Goal: Communication & Community: Answer question/provide support

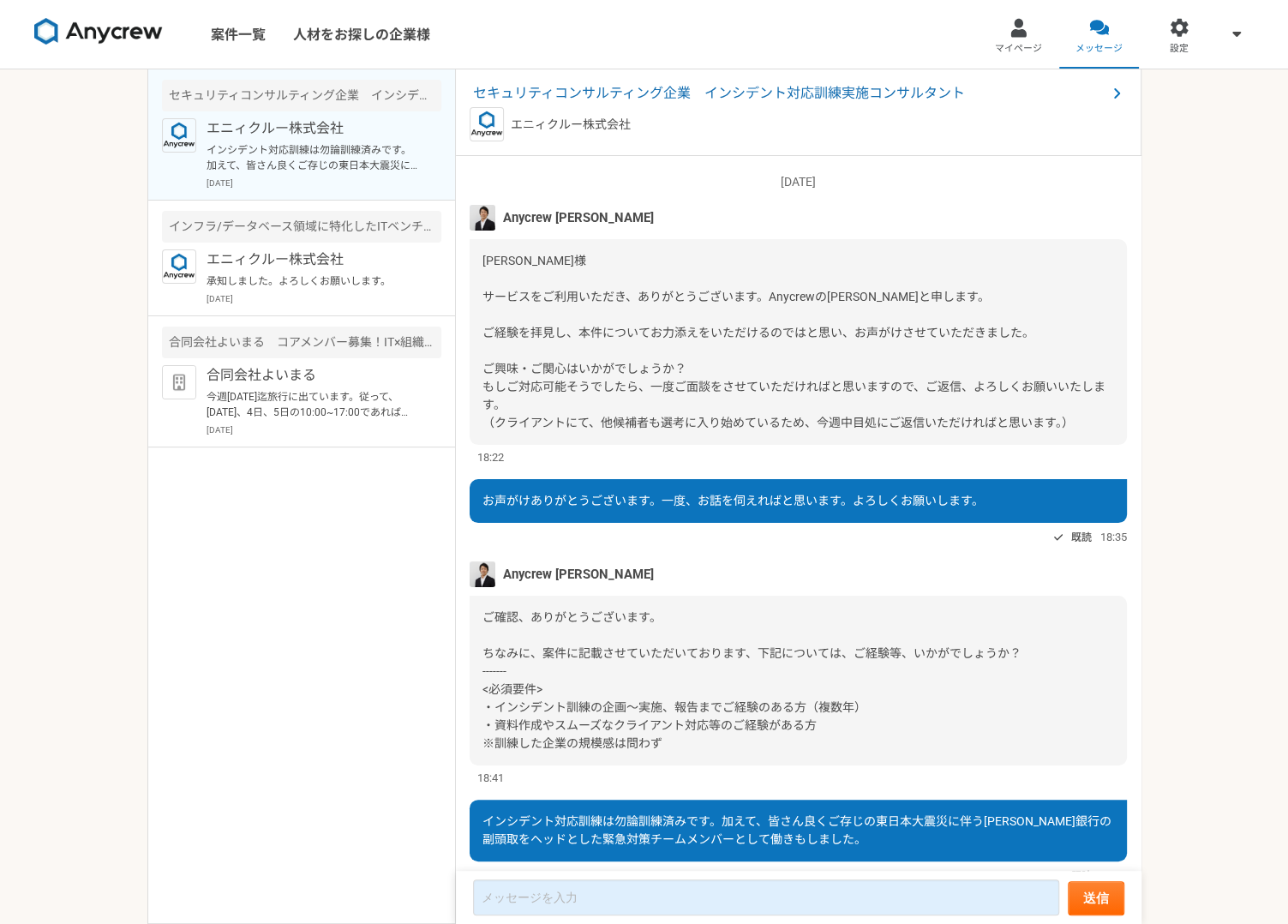
scroll to position [64, 0]
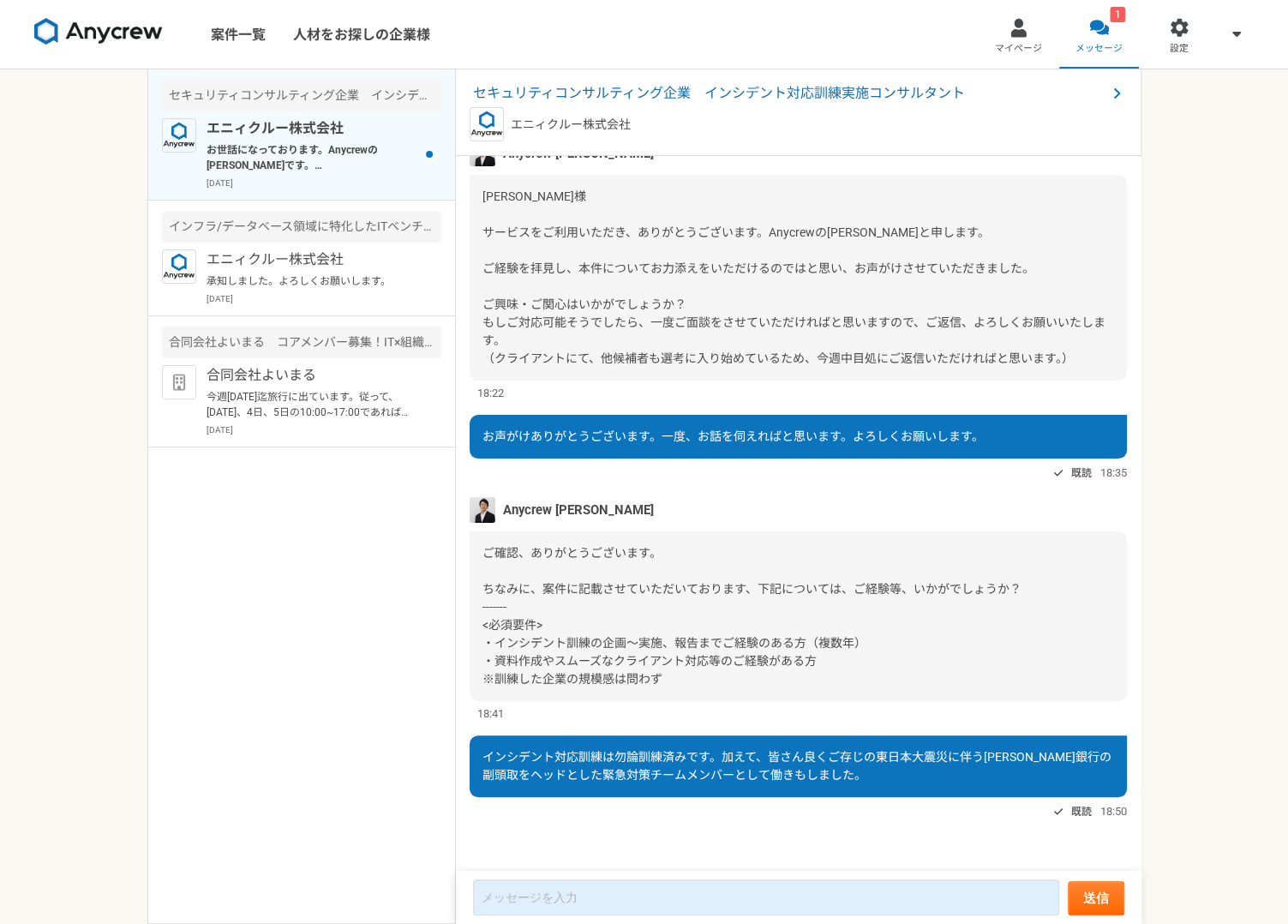
scroll to position [369, 0]
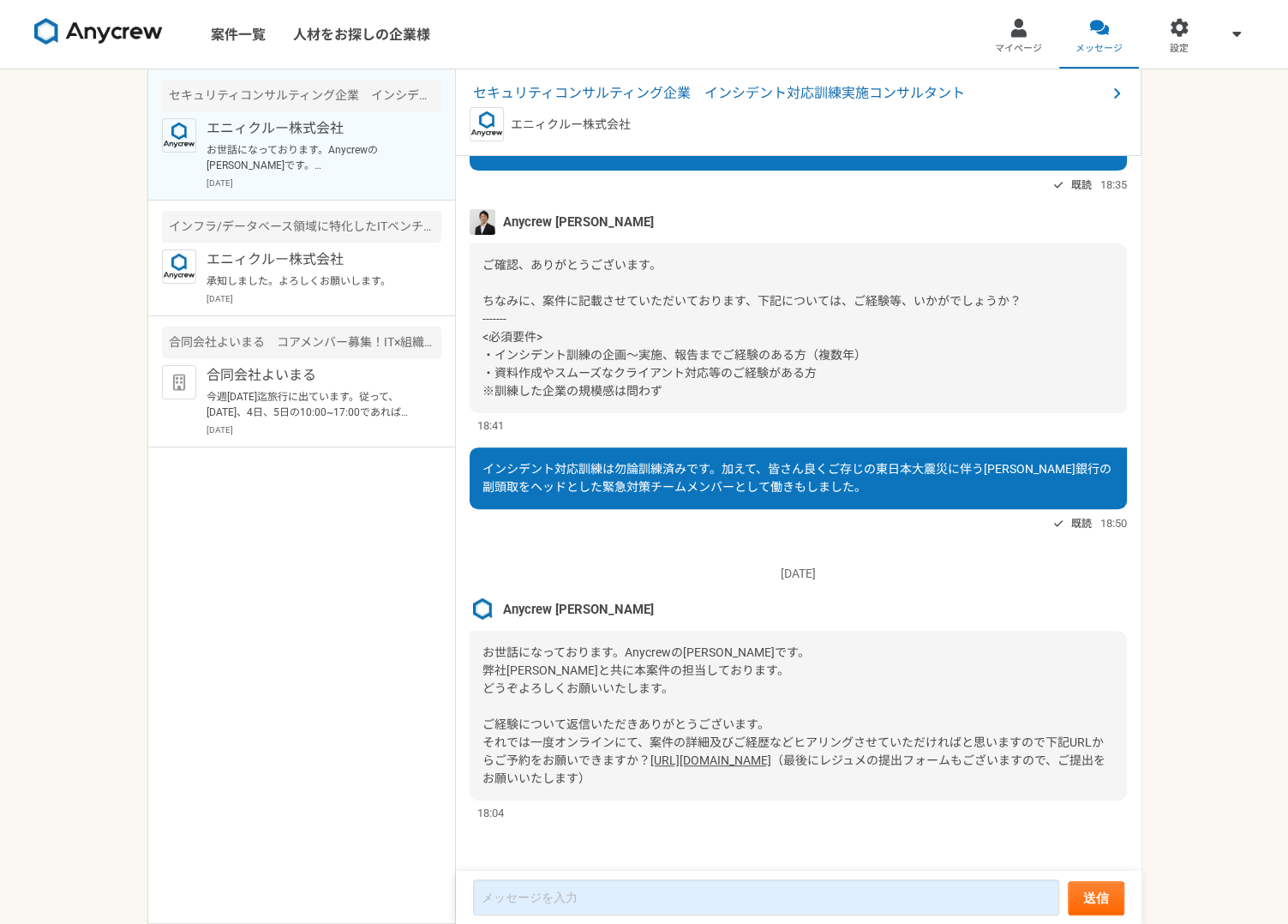
click at [803, 52] on nav "案件一覧 人材をお探しの企業様 マイページ メッセージ 設定" at bounding box center [644, 34] width 1288 height 69
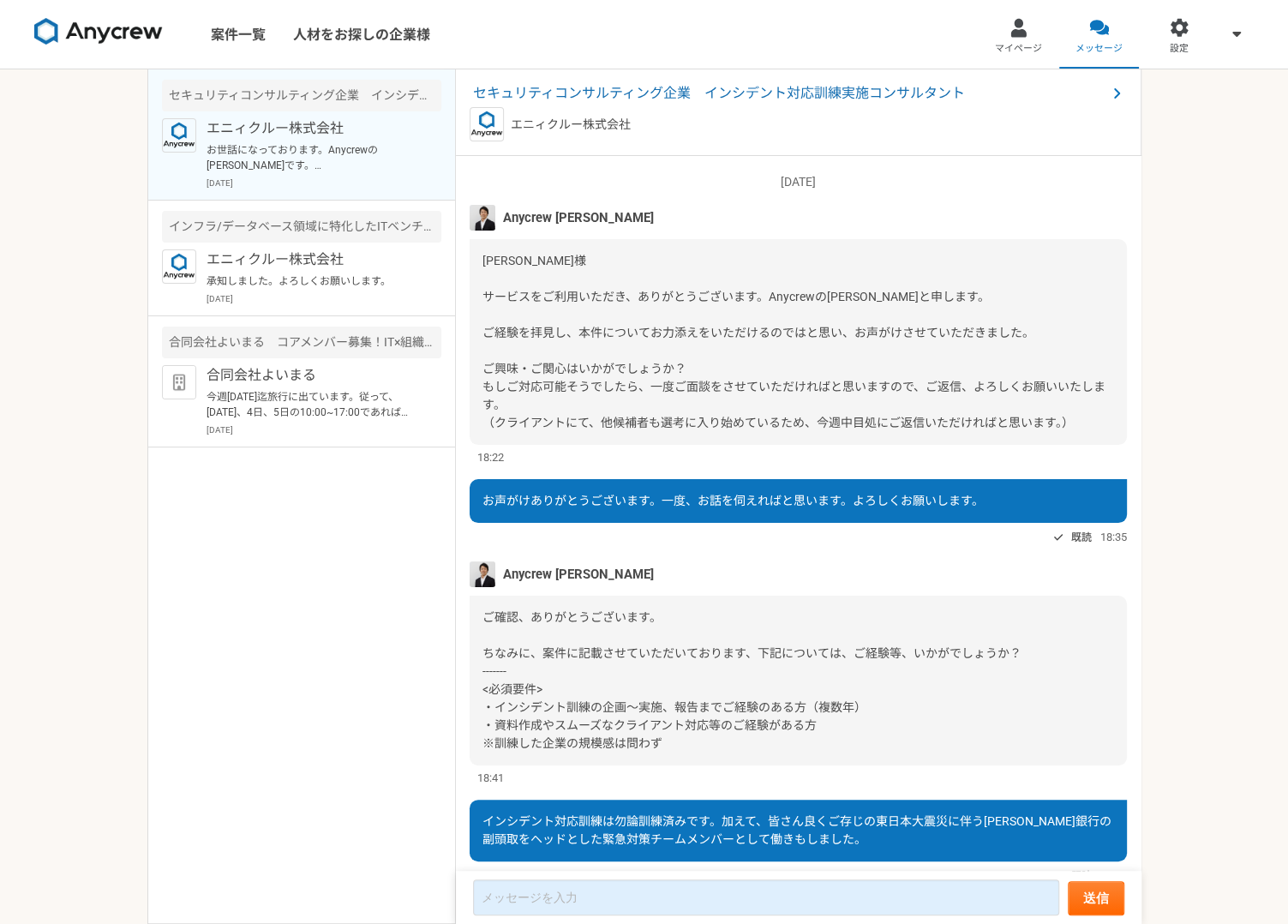
scroll to position [369, 0]
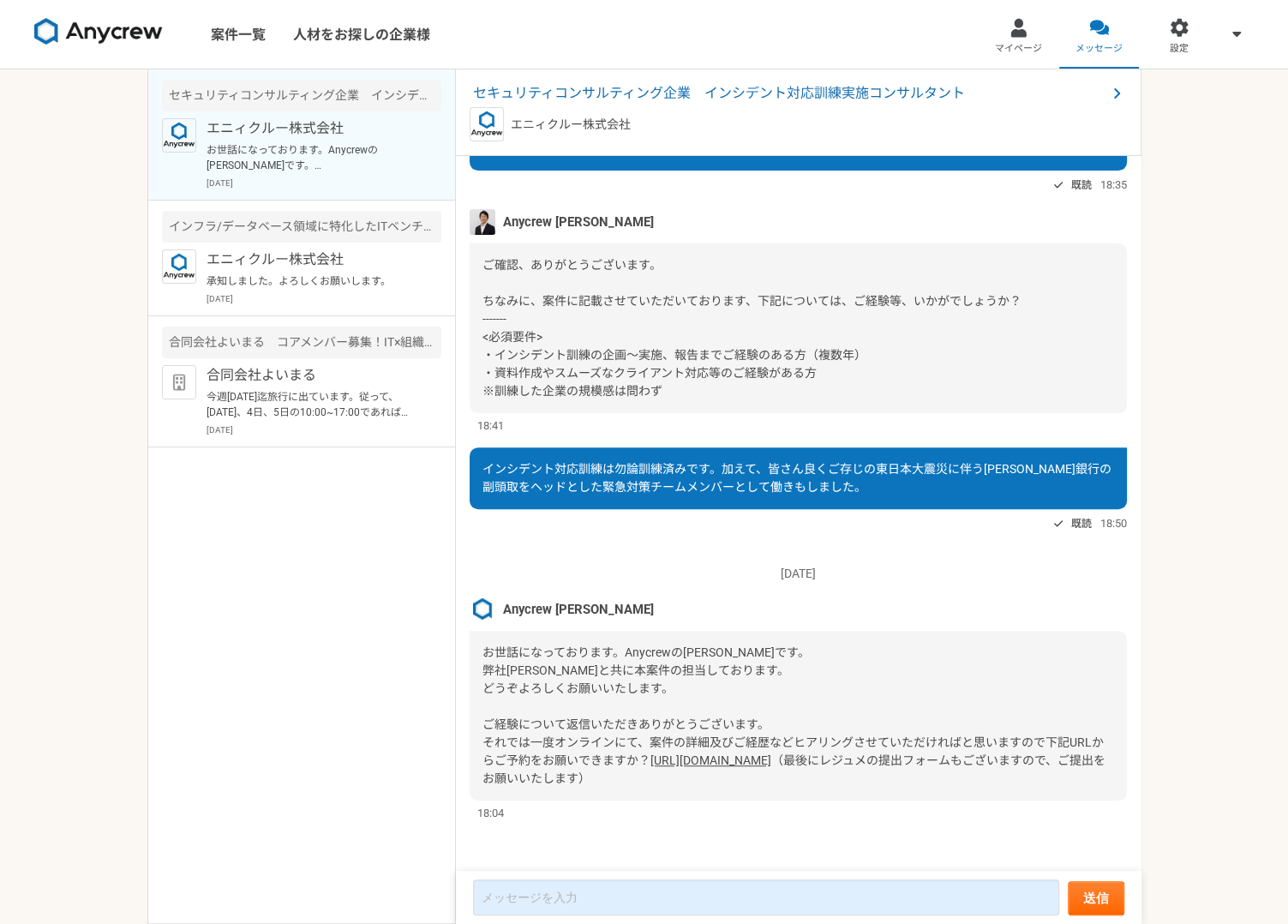
click at [706, 763] on link "[URL][DOMAIN_NAME]" at bounding box center [711, 759] width 121 height 13
click at [628, 904] on textarea at bounding box center [766, 897] width 587 height 36
type textarea "t"
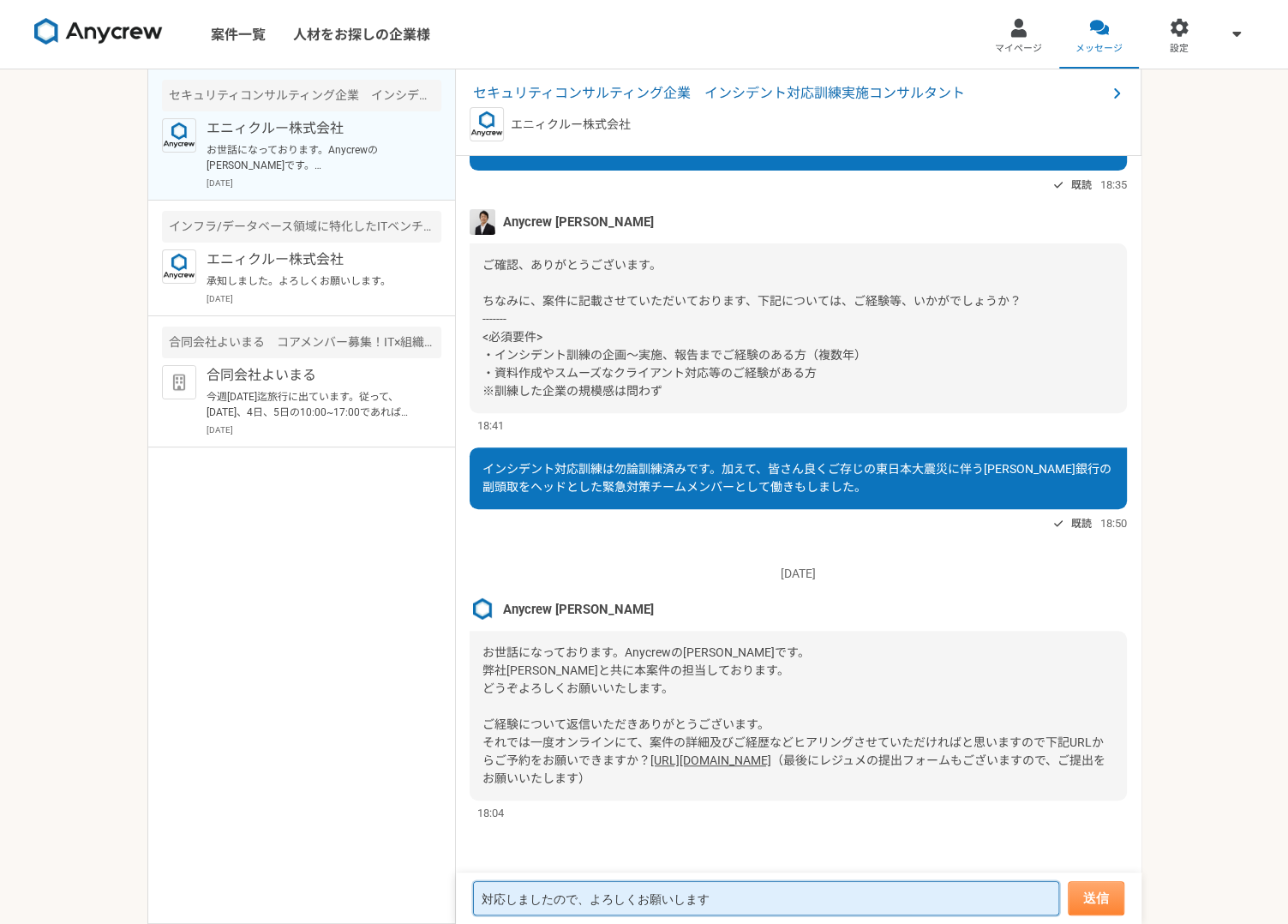
type textarea "対応しましたので、よろしくお願いします"
click at [1089, 895] on button "送信" at bounding box center [1096, 898] width 56 height 34
